Goal: Navigation & Orientation: Go to known website

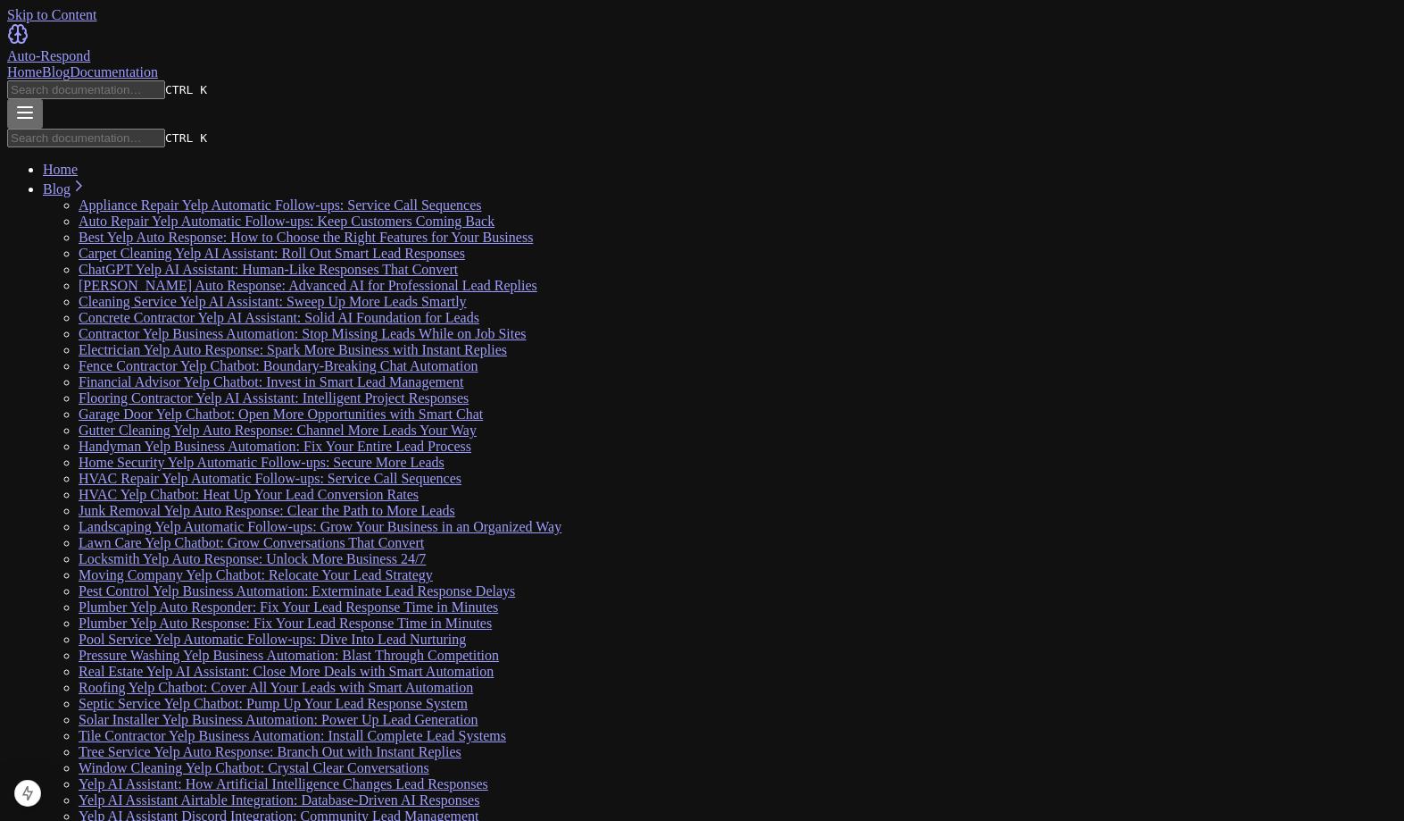
click at [114, 35] on div "Home page" at bounding box center [702, 35] width 1390 height 25
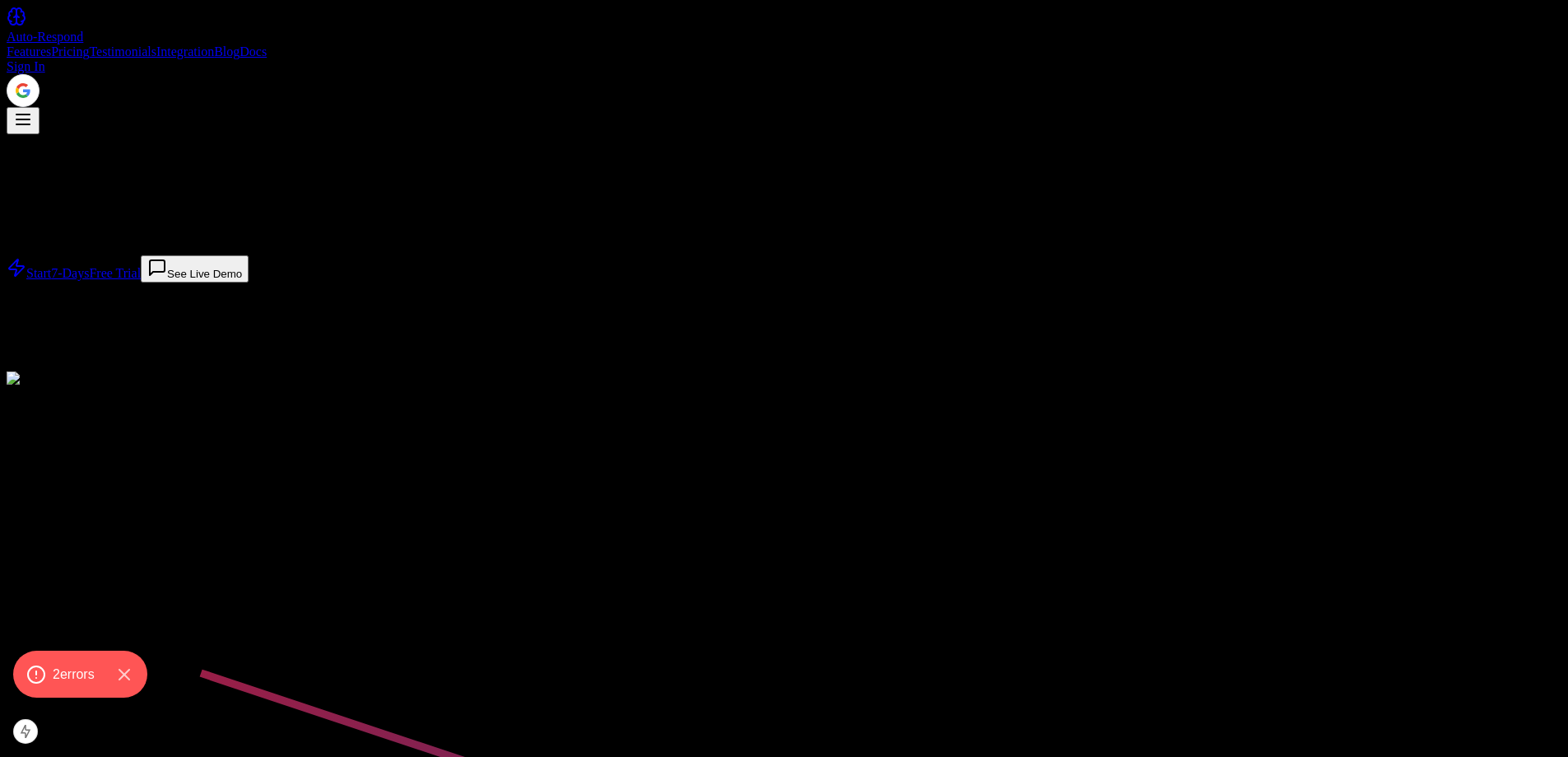
click at [430, 211] on h1 "YELP AUTO RESPONDER" at bounding box center [784, 199] width 1555 height 22
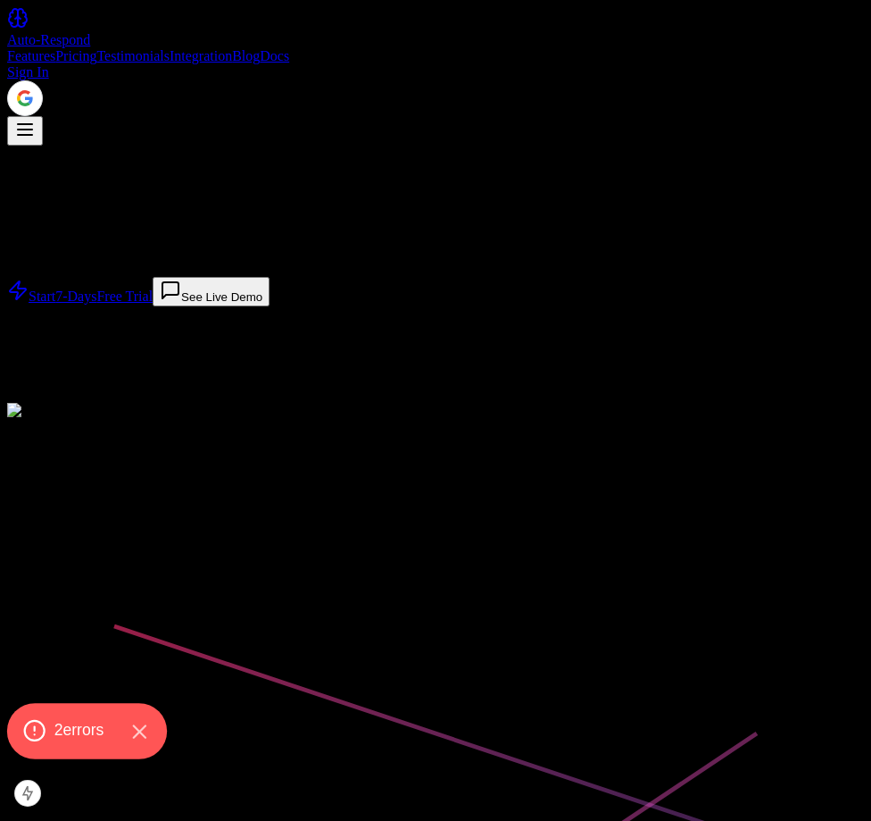
click at [75, 723] on span "2 error s" at bounding box center [79, 730] width 50 height 23
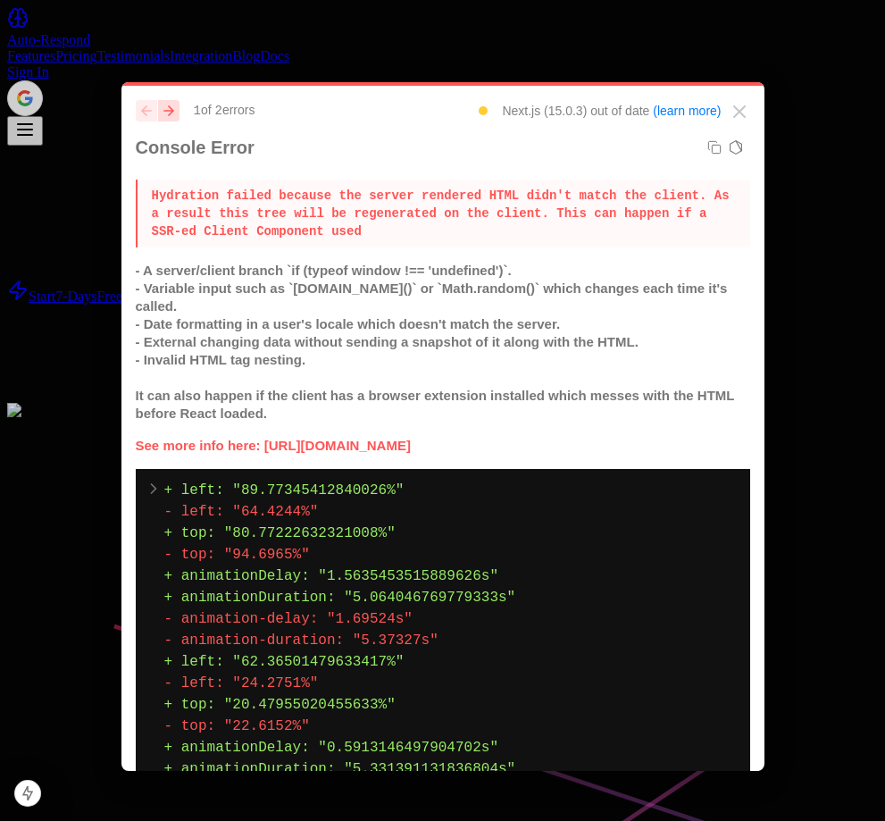
click at [172, 112] on icon "button" at bounding box center [167, 110] width 9 height 9
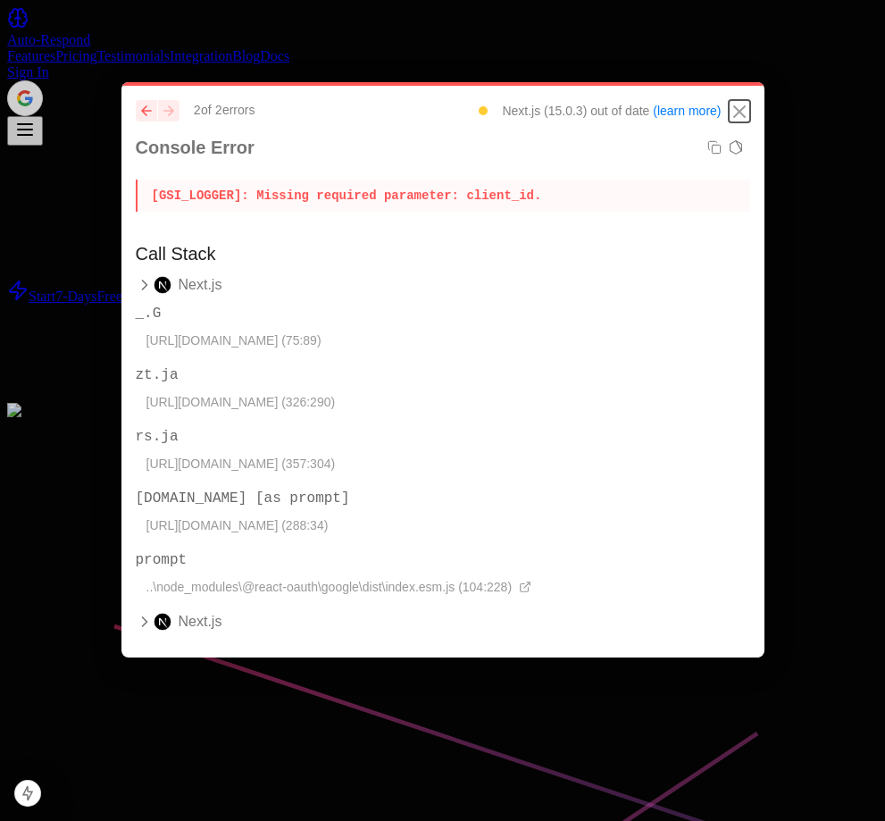
click at [743, 107] on icon "Close" at bounding box center [739, 111] width 11 height 11
